Goal: Task Accomplishment & Management: Use online tool/utility

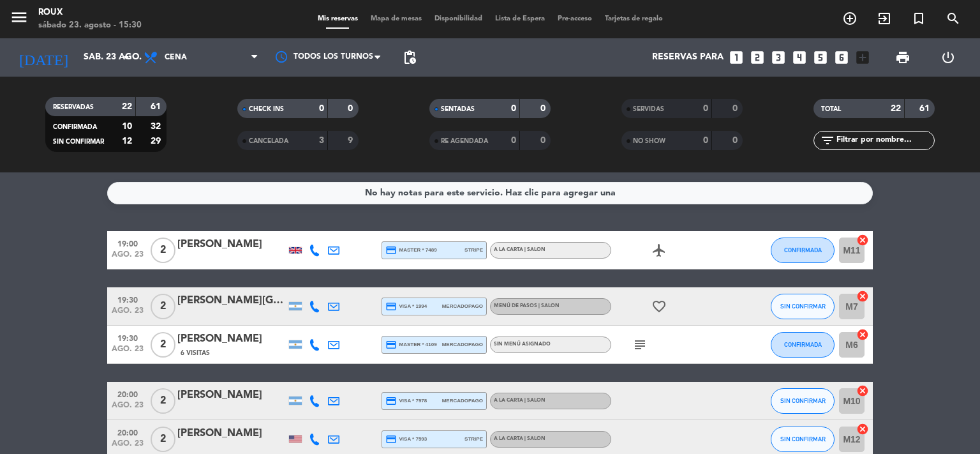
click at [391, 17] on span "Mapa de mesas" at bounding box center [396, 18] width 64 height 7
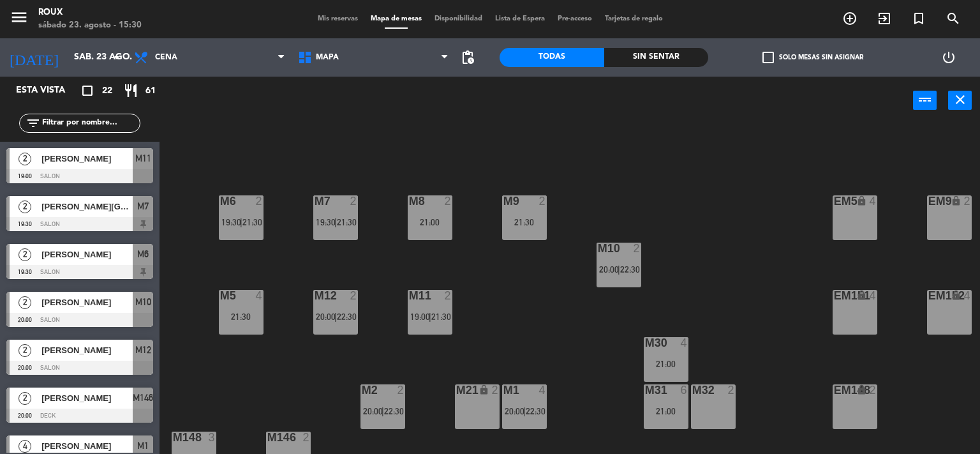
scroll to position [123, 0]
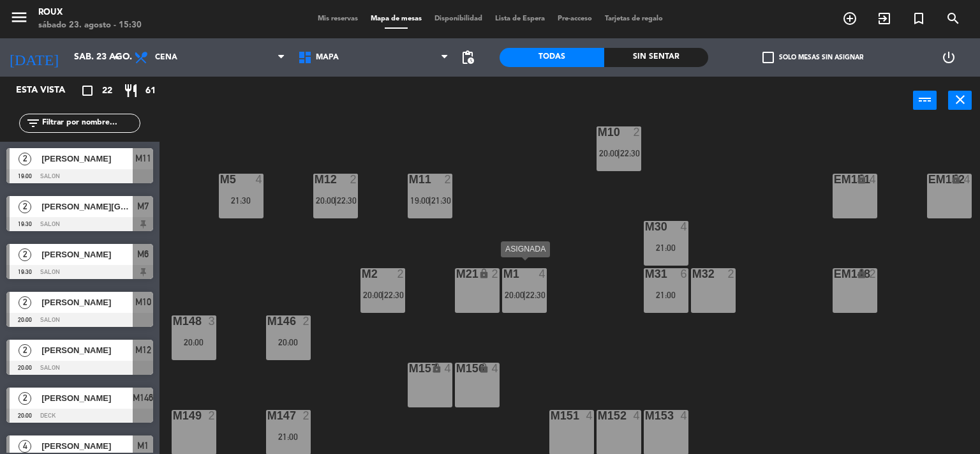
click at [536, 299] on div "M1 4 20:00 | 22:30" at bounding box center [524, 290] width 45 height 45
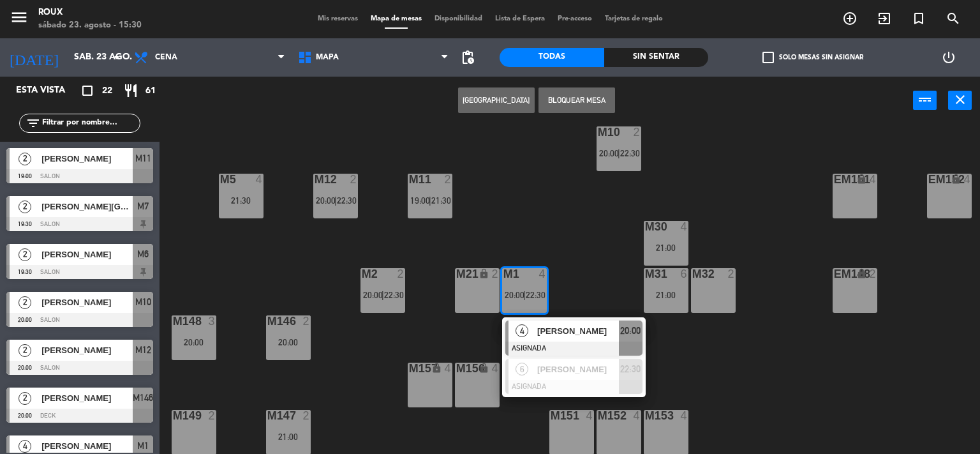
click at [563, 226] on div "M6 2 19:30 | 21:30 M7 2 19:30 | 21:30 M8 2 21:00 M9 2 21:30 EM9 lock 2 EM5 lock…" at bounding box center [574, 289] width 811 height 329
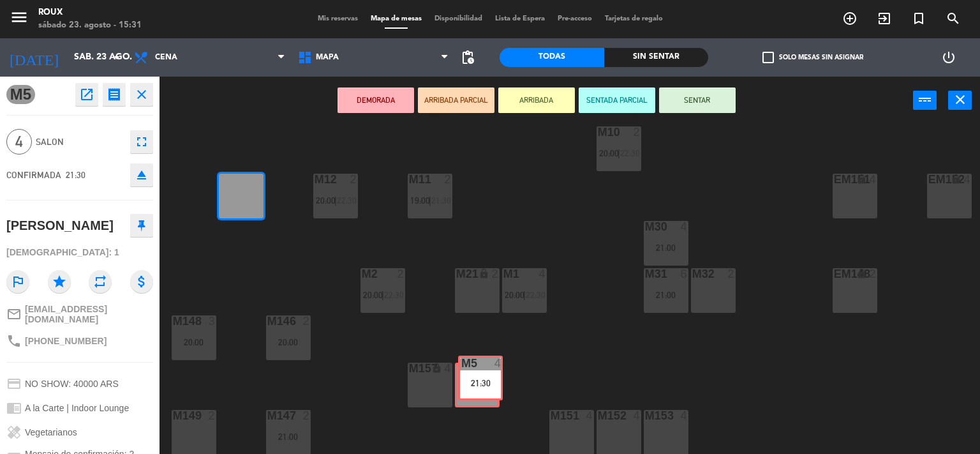
drag, startPoint x: 237, startPoint y: 193, endPoint x: 476, endPoint y: 382, distance: 304.5
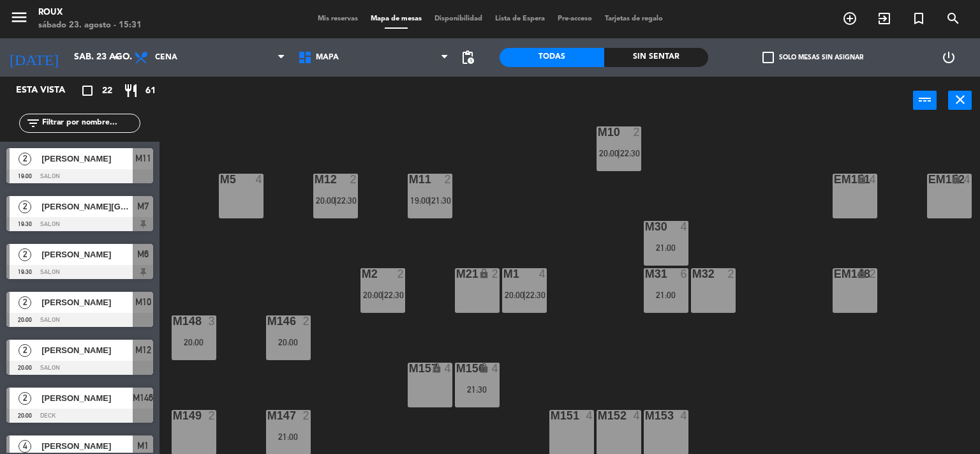
scroll to position [39, 0]
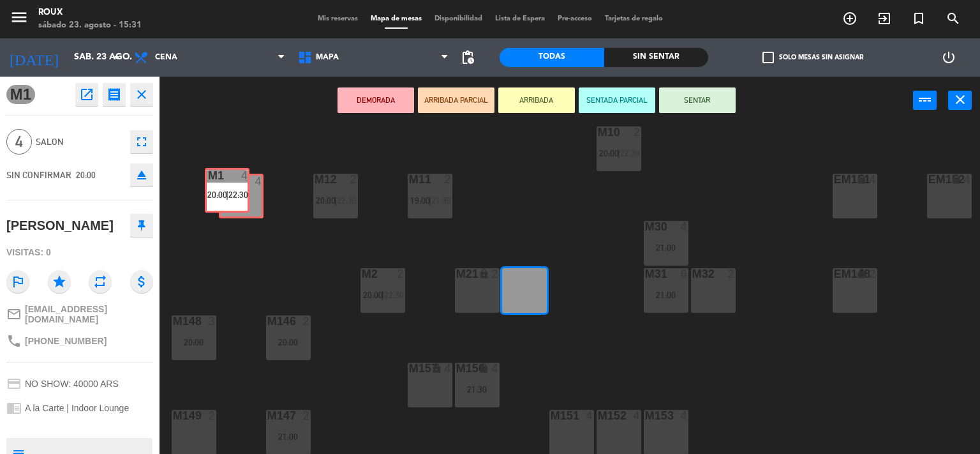
drag, startPoint x: 524, startPoint y: 287, endPoint x: 235, endPoint y: 195, distance: 302.9
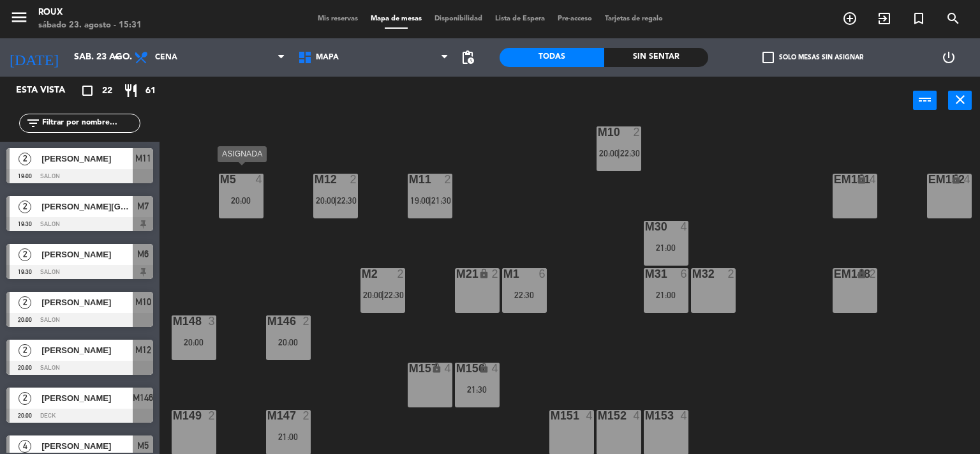
scroll to position [0, 0]
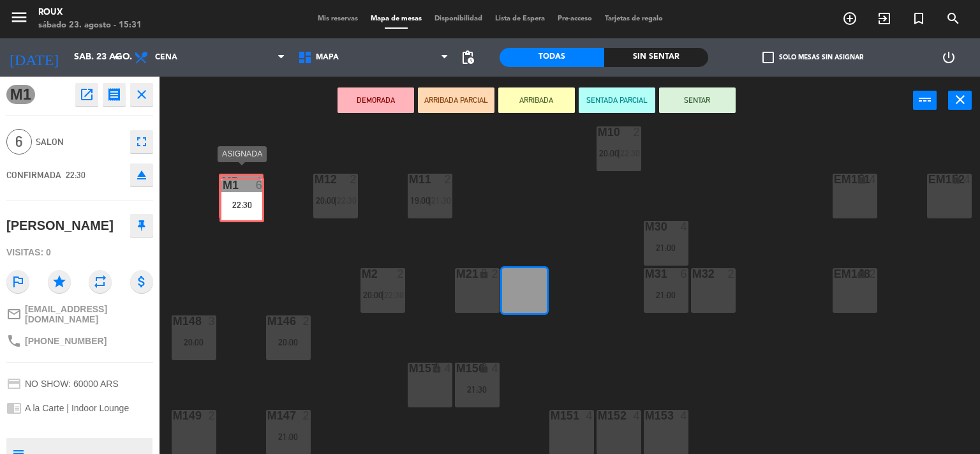
drag, startPoint x: 533, startPoint y: 288, endPoint x: 250, endPoint y: 205, distance: 294.6
click at [250, 205] on div "M6 2 19:30 | 21:30 M7 2 19:30 | 21:30 M8 2 21:00 M9 2 21:30 EM9 lock 2 EM5 lock…" at bounding box center [574, 289] width 811 height 329
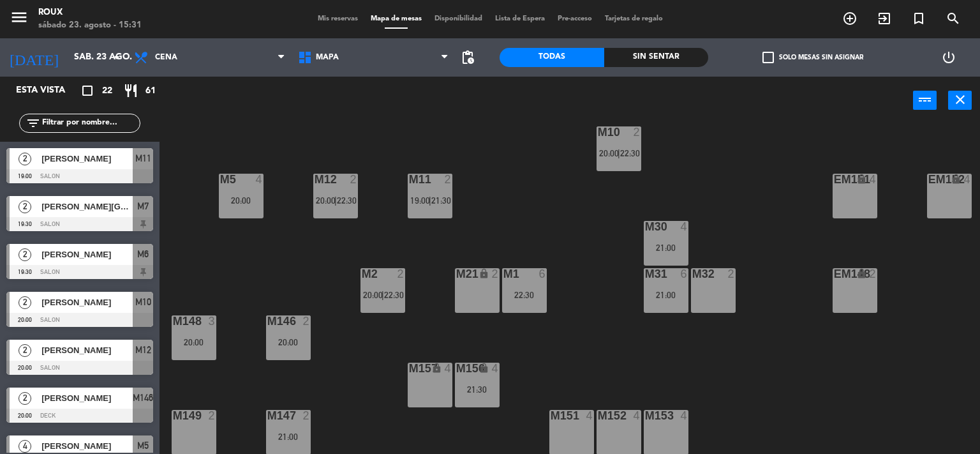
scroll to position [326, 0]
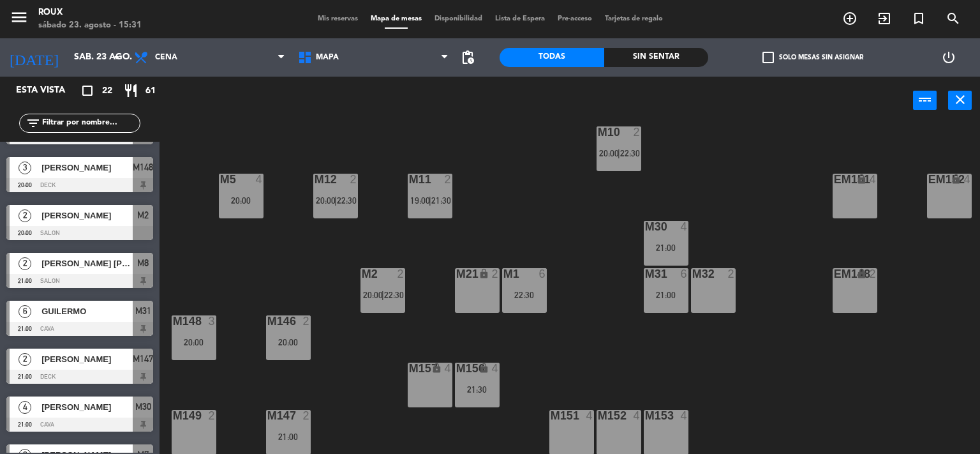
click at [535, 278] on div "M1 6 22:30" at bounding box center [524, 290] width 45 height 45
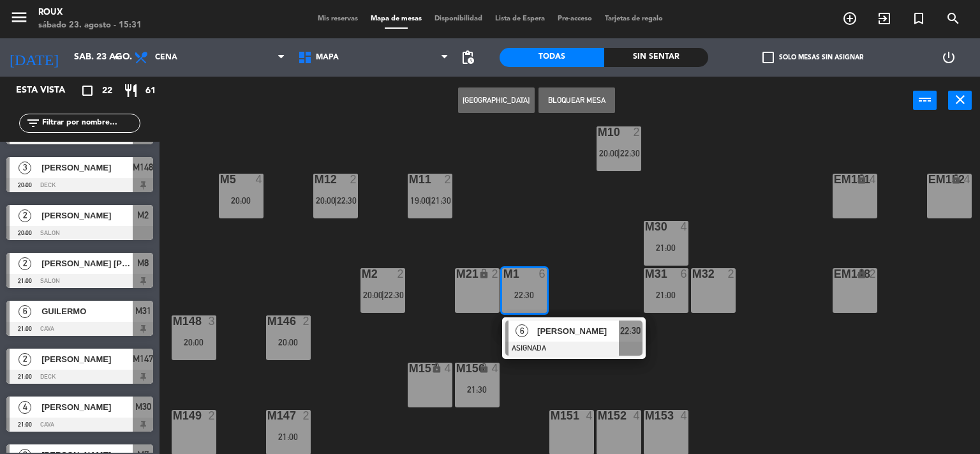
click at [544, 324] on span "[PERSON_NAME]" at bounding box center [578, 330] width 82 height 13
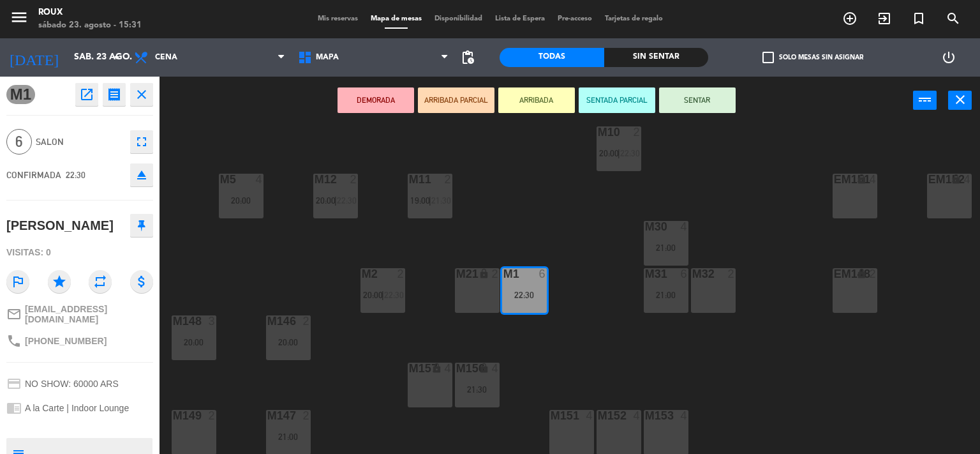
click at [251, 181] on div "M5 4 20:00" at bounding box center [241, 196] width 45 height 45
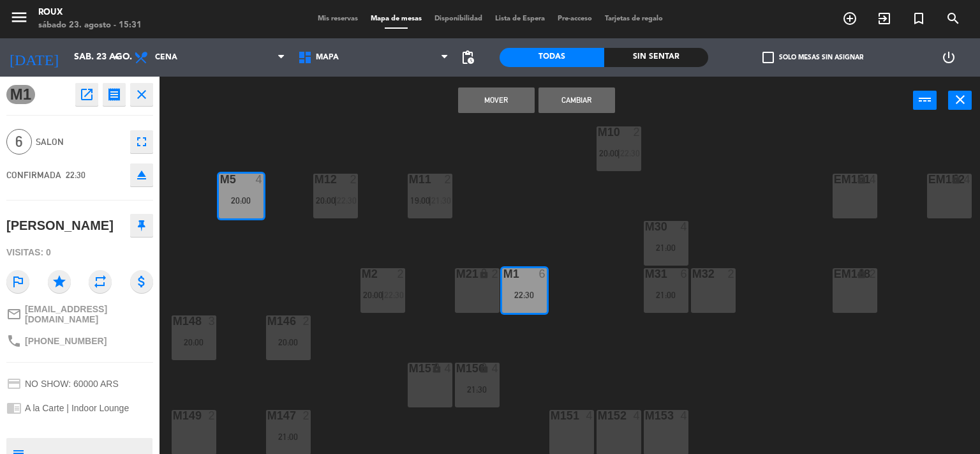
click at [503, 103] on button "Mover" at bounding box center [496, 100] width 77 height 26
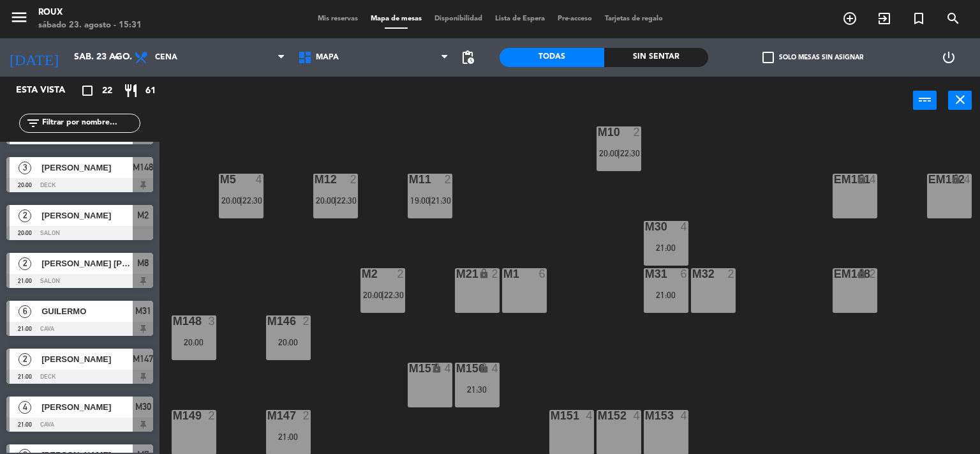
click at [480, 388] on div "M156 lock 4 21:30" at bounding box center [477, 384] width 45 height 45
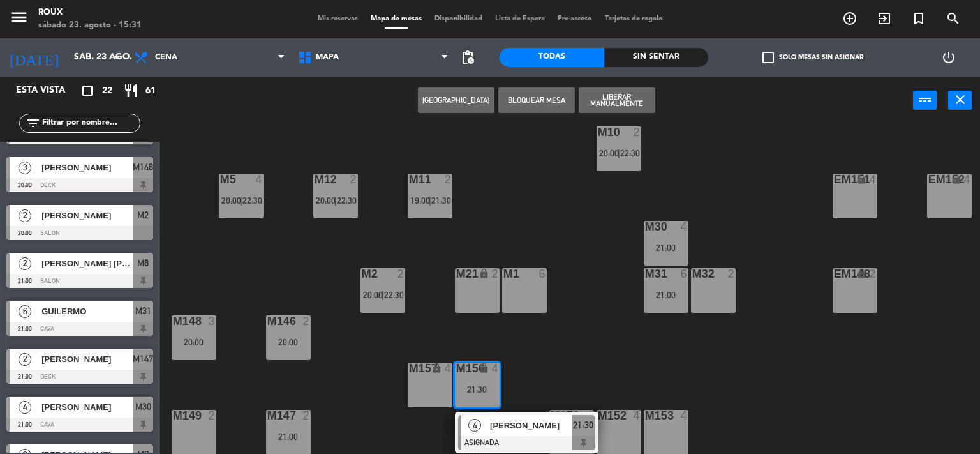
click at [519, 293] on div "M1 6" at bounding box center [524, 290] width 45 height 45
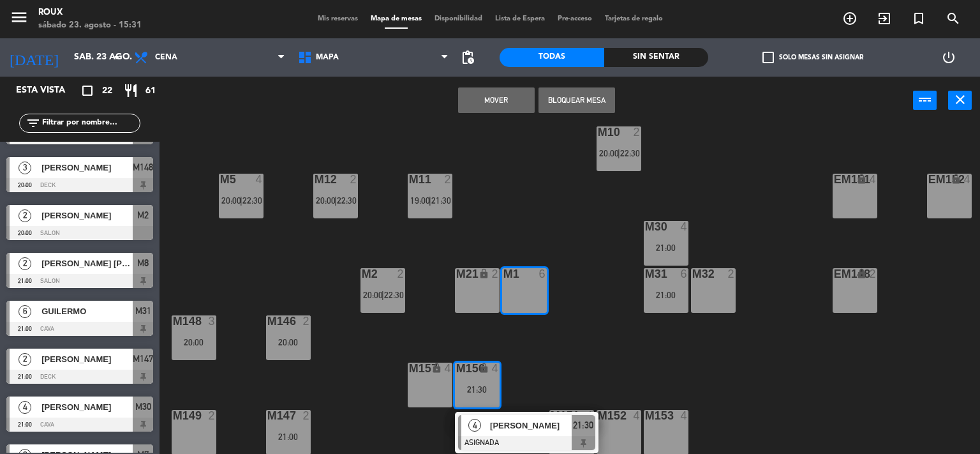
click at [496, 108] on button "Mover" at bounding box center [496, 100] width 77 height 26
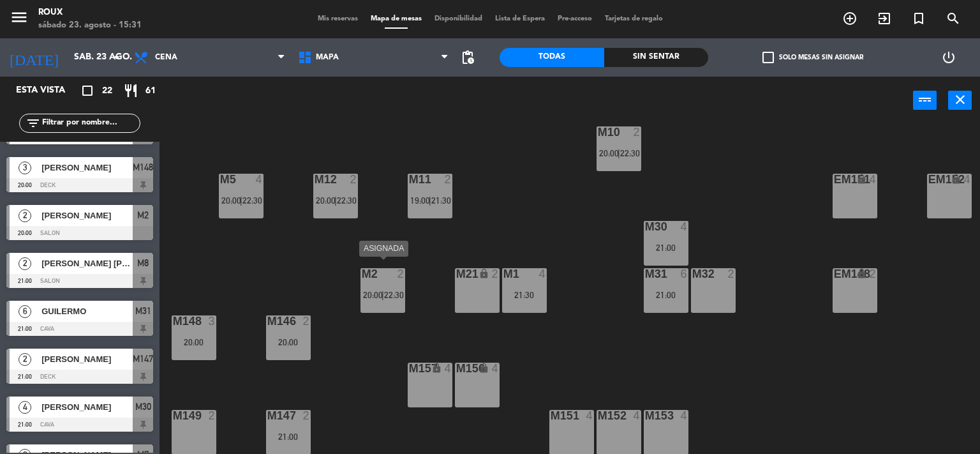
click at [378, 278] on div "M2 2 20:00 | 22:30" at bounding box center [383, 290] width 45 height 45
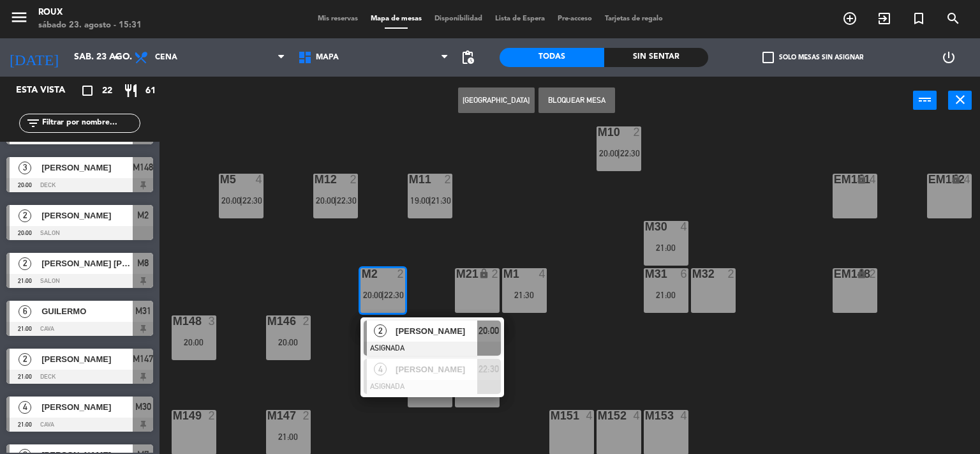
scroll to position [0, 0]
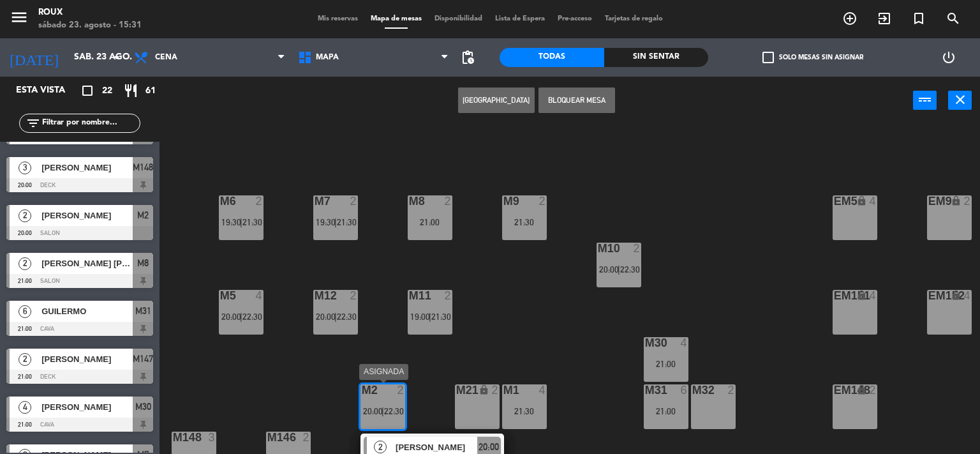
click at [396, 400] on div "M2 2 20:00 | 22:30" at bounding box center [383, 406] width 45 height 45
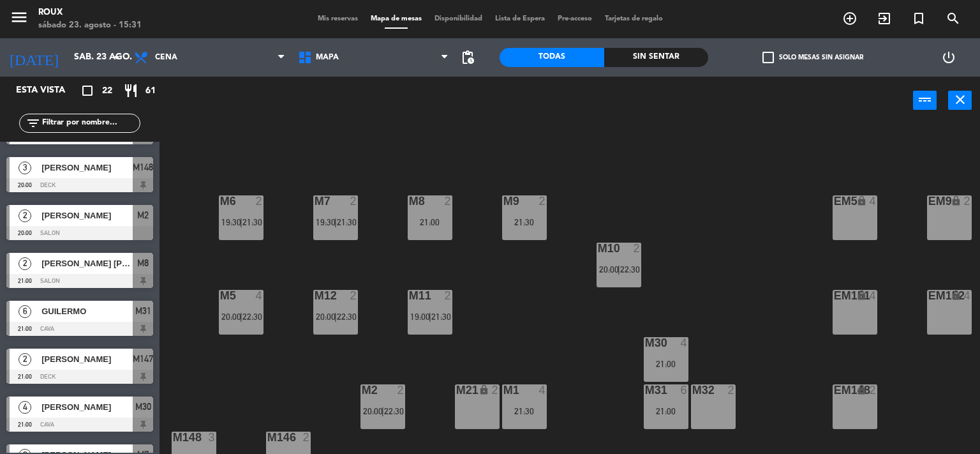
scroll to position [123, 0]
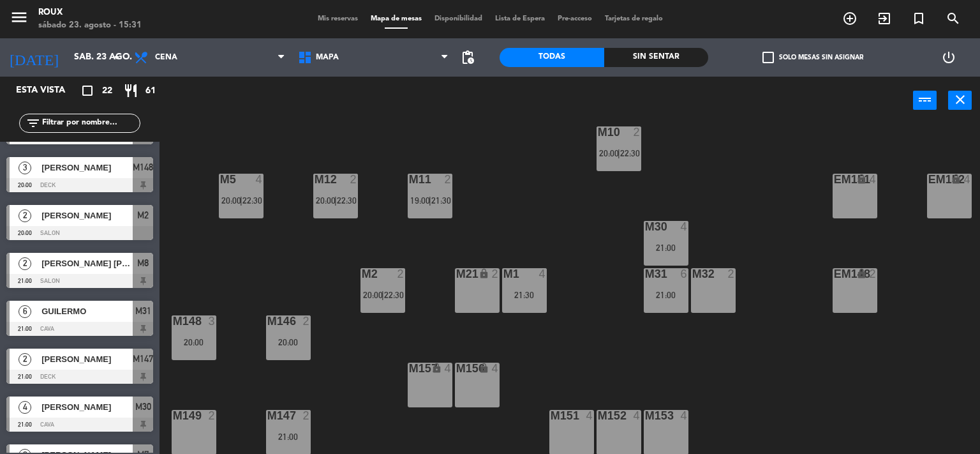
click at [380, 270] on div at bounding box center [382, 273] width 21 height 11
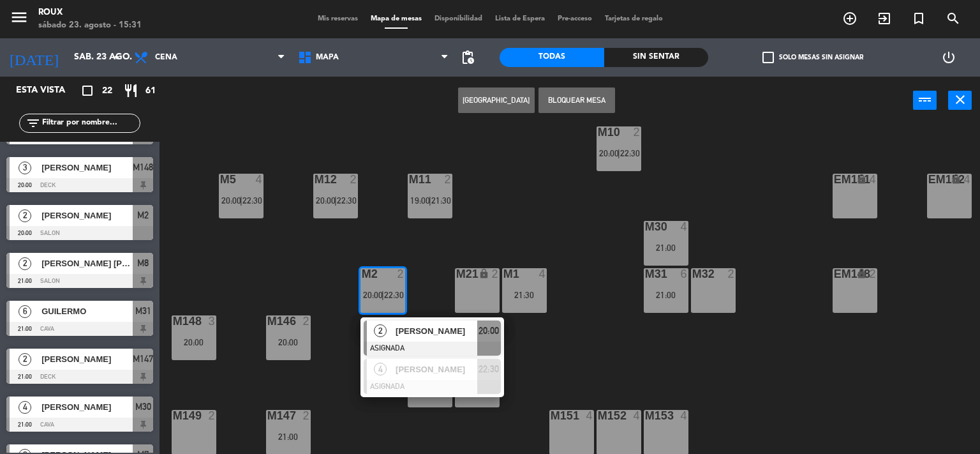
click at [396, 328] on span "[PERSON_NAME]" at bounding box center [437, 330] width 82 height 13
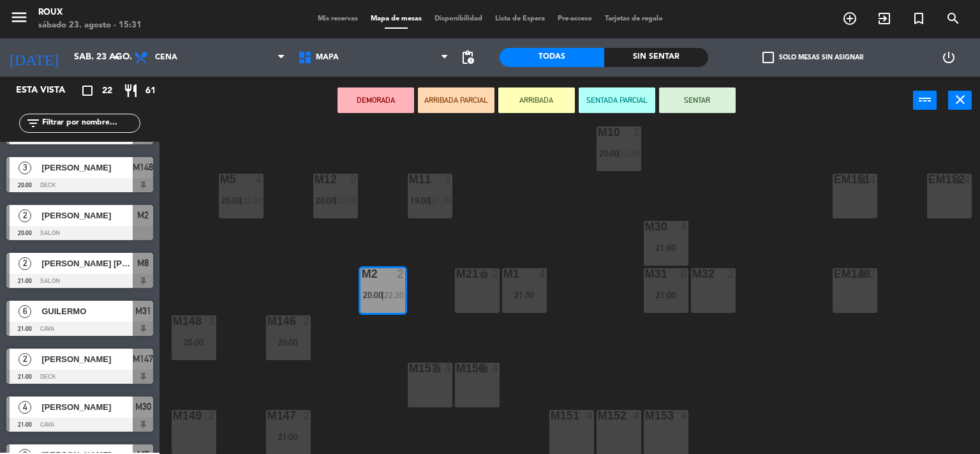
click at [477, 302] on div "M21 lock 2" at bounding box center [477, 290] width 45 height 45
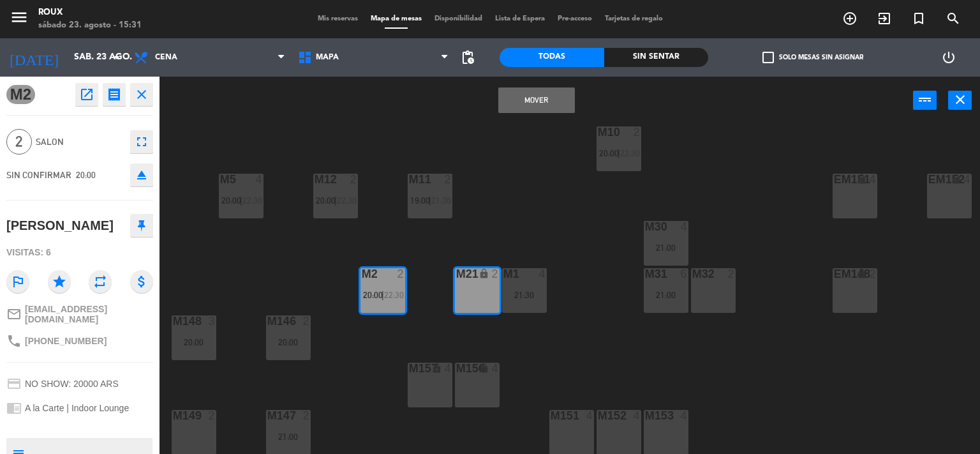
click at [537, 99] on button "Mover" at bounding box center [536, 100] width 77 height 26
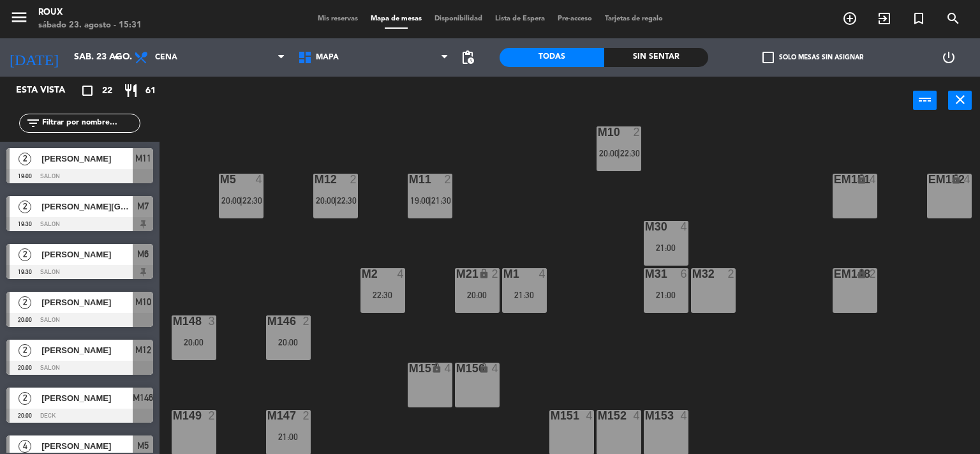
scroll to position [0, 0]
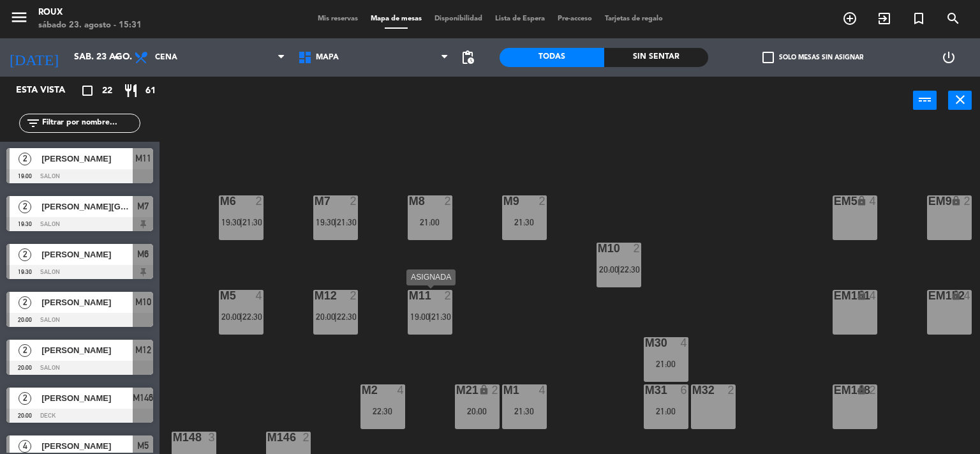
click at [434, 317] on span "21:30" at bounding box center [441, 316] width 20 height 10
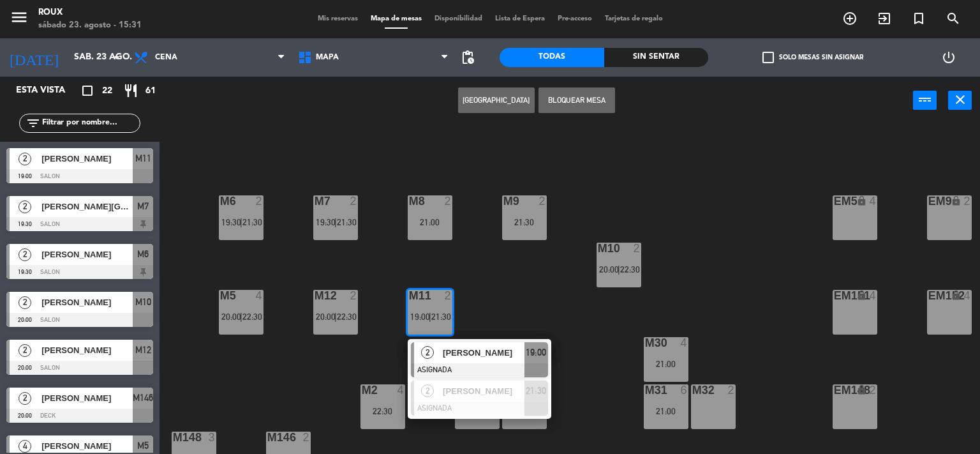
click at [518, 274] on div "M6 2 19:30 | 21:30 M7 2 19:30 | 21:30 M8 2 21:00 M9 2 21:30 EM9 lock 2 EM5 lock…" at bounding box center [574, 289] width 811 height 329
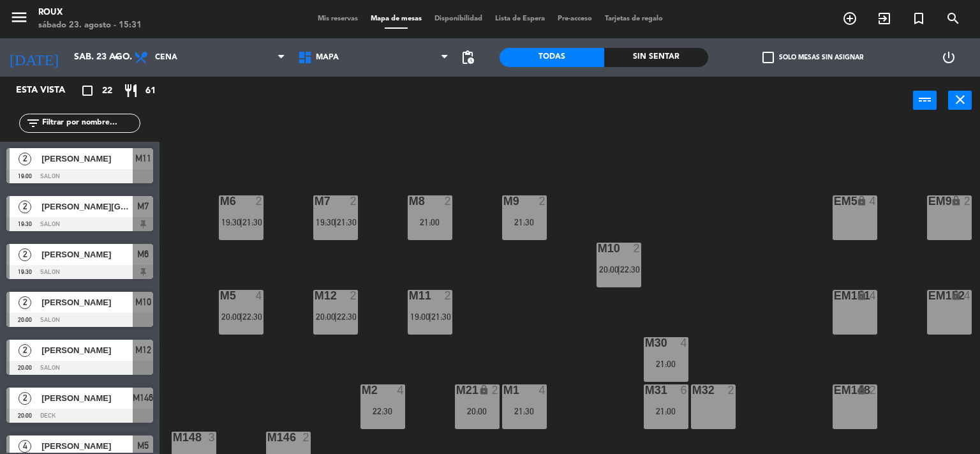
click at [514, 215] on div "M9 2 21:30" at bounding box center [524, 217] width 45 height 45
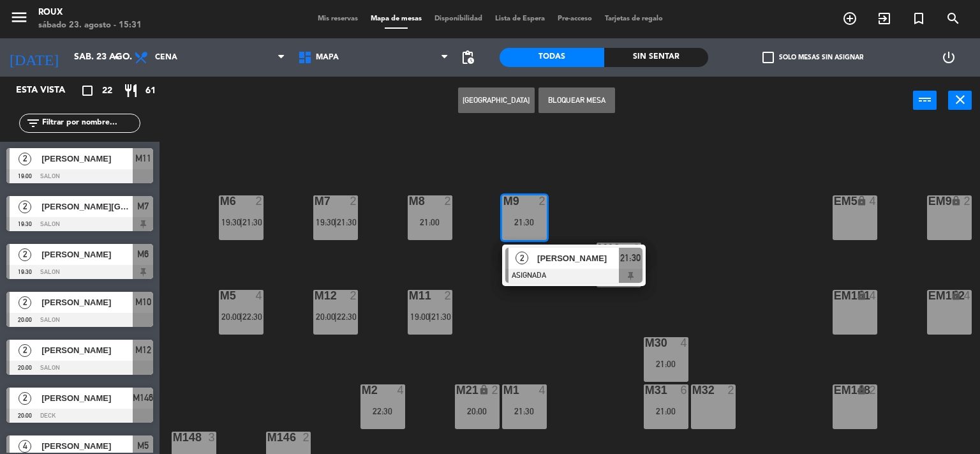
click at [480, 249] on div "M6 2 19:30 | 21:30 M7 2 19:30 | 21:30 M8 2 21:00 M9 2 21:30 2 [PERSON_NAME] ASI…" at bounding box center [574, 289] width 811 height 329
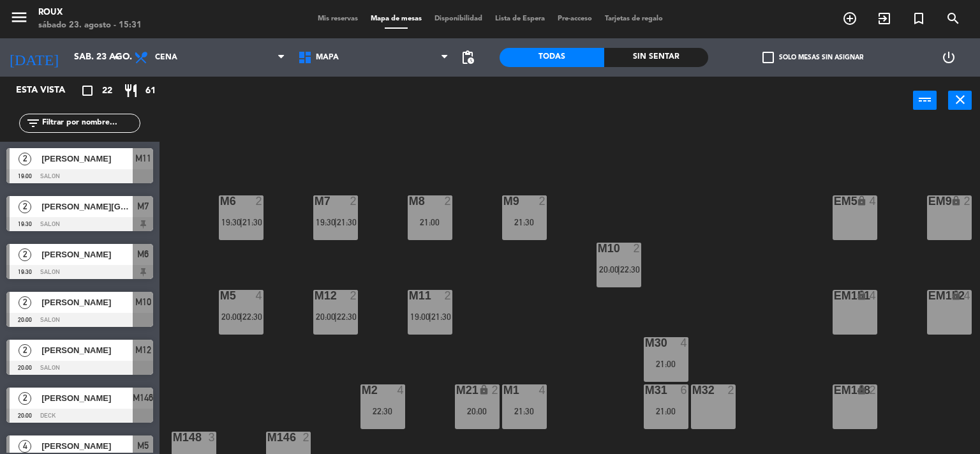
click at [618, 260] on div "M10 2 20:00 | 22:30" at bounding box center [619, 265] width 45 height 45
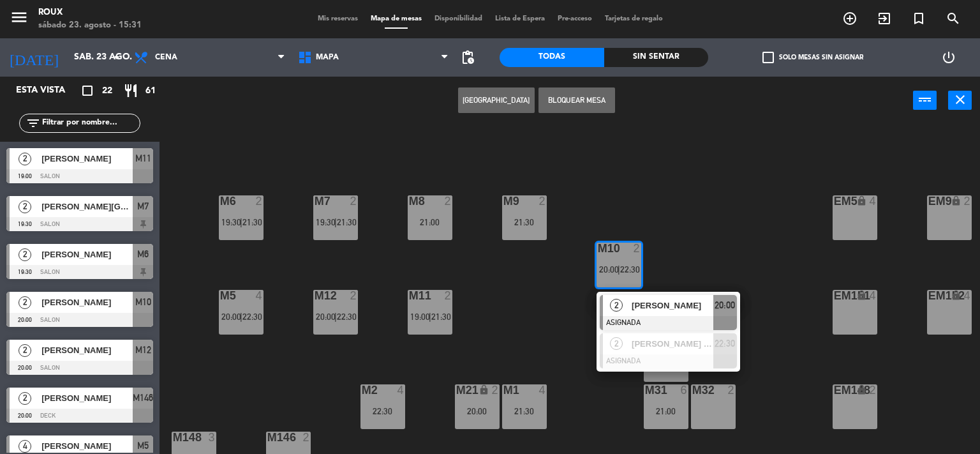
click at [532, 280] on div "M6 2 19:30 | 21:30 M7 2 19:30 | 21:30 M8 2 21:00 M9 2 21:30 EM9 lock 2 EM5 lock…" at bounding box center [574, 289] width 811 height 329
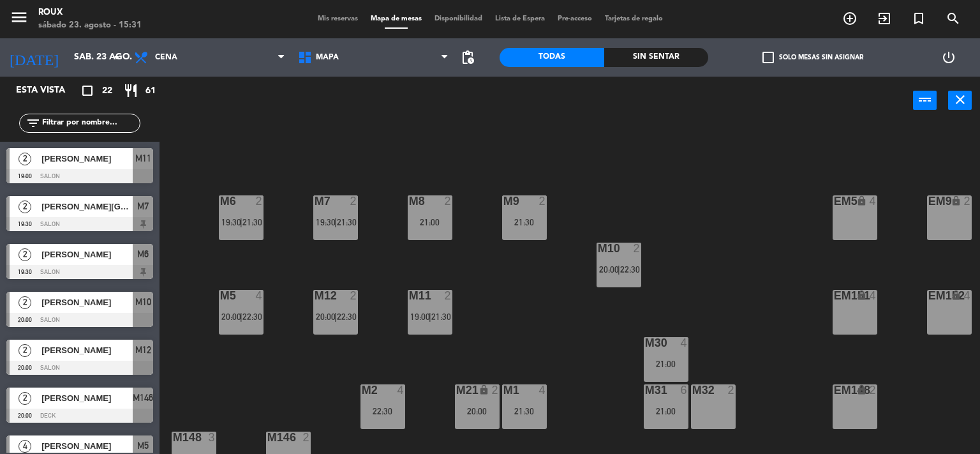
click at [315, 296] on div "M12" at bounding box center [315, 295] width 1 height 11
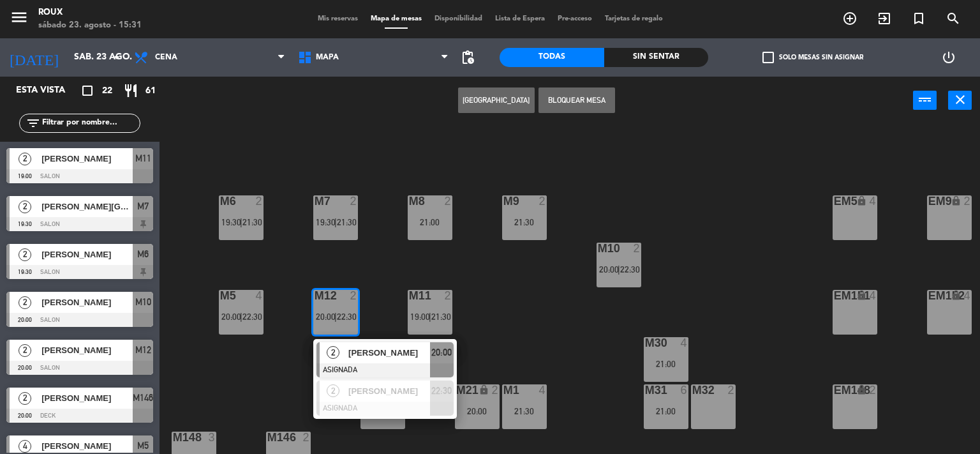
click at [366, 262] on div "M6 2 19:30 | 21:30 M7 2 19:30 | 21:30 M8 2 21:00 M9 2 21:30 EM9 lock 2 EM5 lock…" at bounding box center [574, 289] width 811 height 329
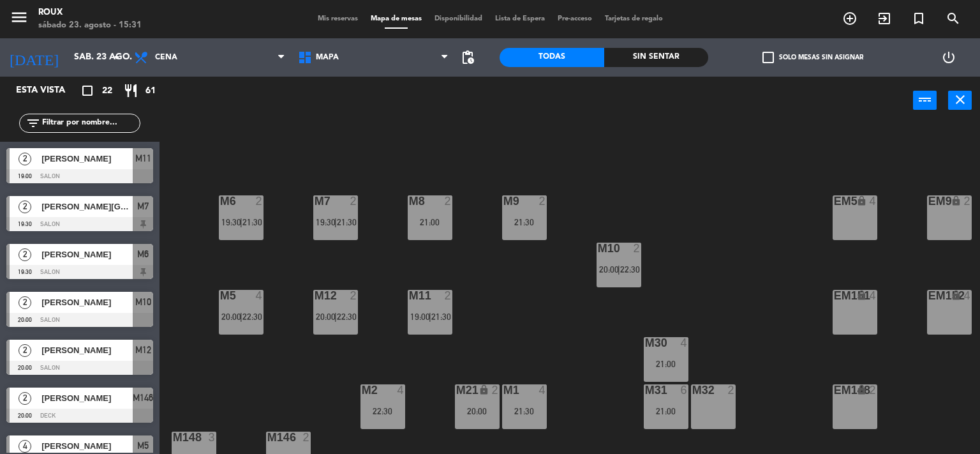
click at [341, 227] on div "M7 2 19:30 | 21:30" at bounding box center [335, 217] width 45 height 45
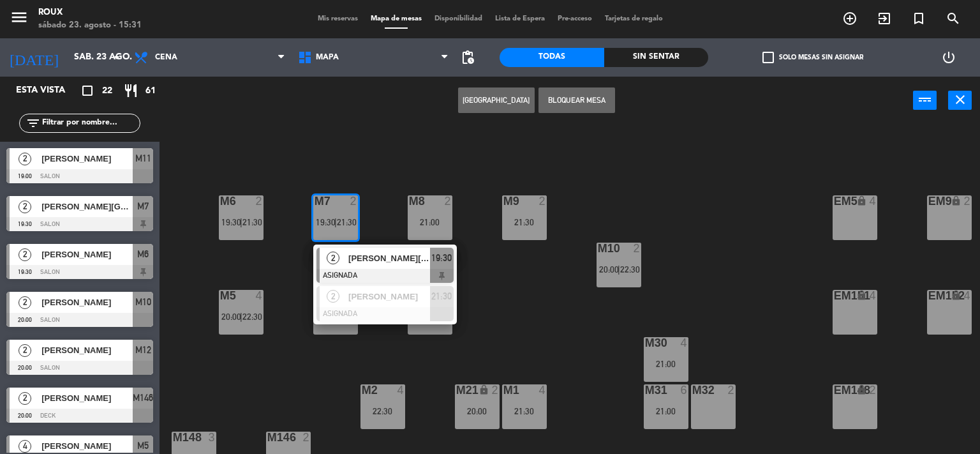
click at [388, 168] on div "M6 2 19:30 | 21:30 M7 2 19:30 | 21:30 2 [PERSON_NAME][GEOGRAPHIC_DATA] ASIGNADA…" at bounding box center [574, 289] width 811 height 329
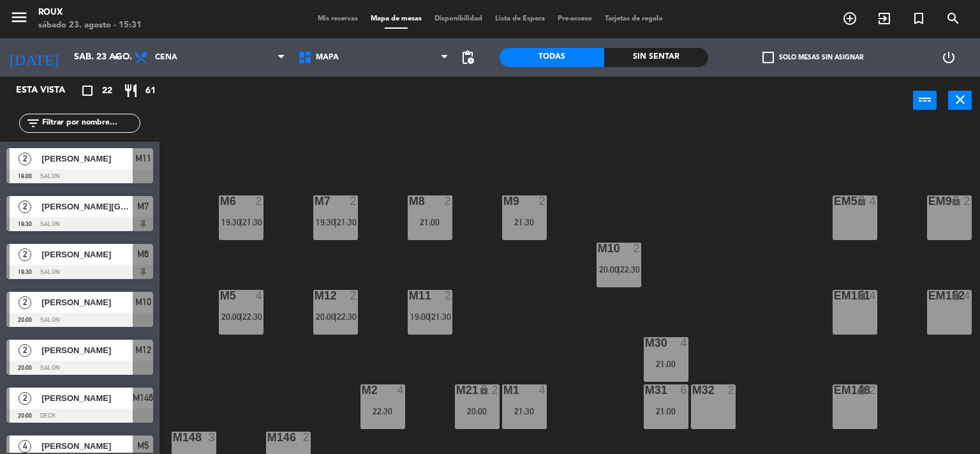
click at [258, 217] on span "21:30" at bounding box center [253, 222] width 20 height 10
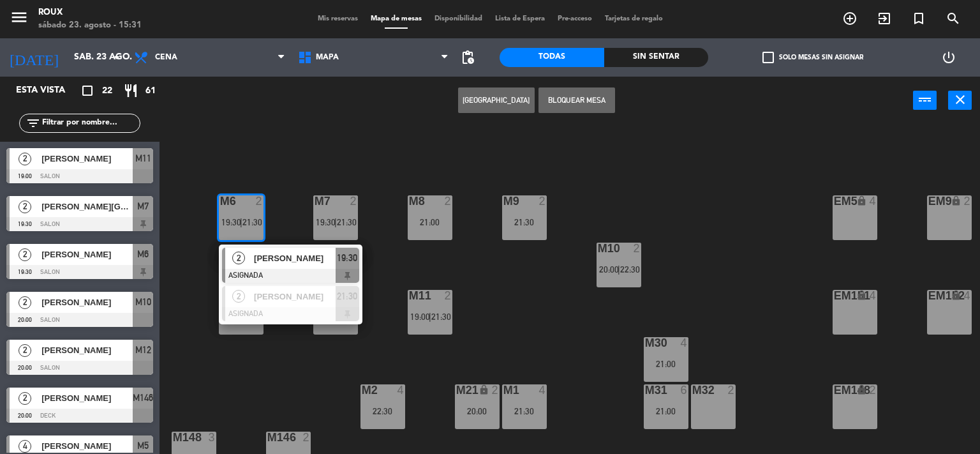
click at [309, 160] on div "M6 2 19:30 | 21:30 2 [PERSON_NAME] ASIGNADA 19:30 2 [PERSON_NAME] ASIGNADA 21:3…" at bounding box center [574, 289] width 811 height 329
